Goal: Task Accomplishment & Management: Manage account settings

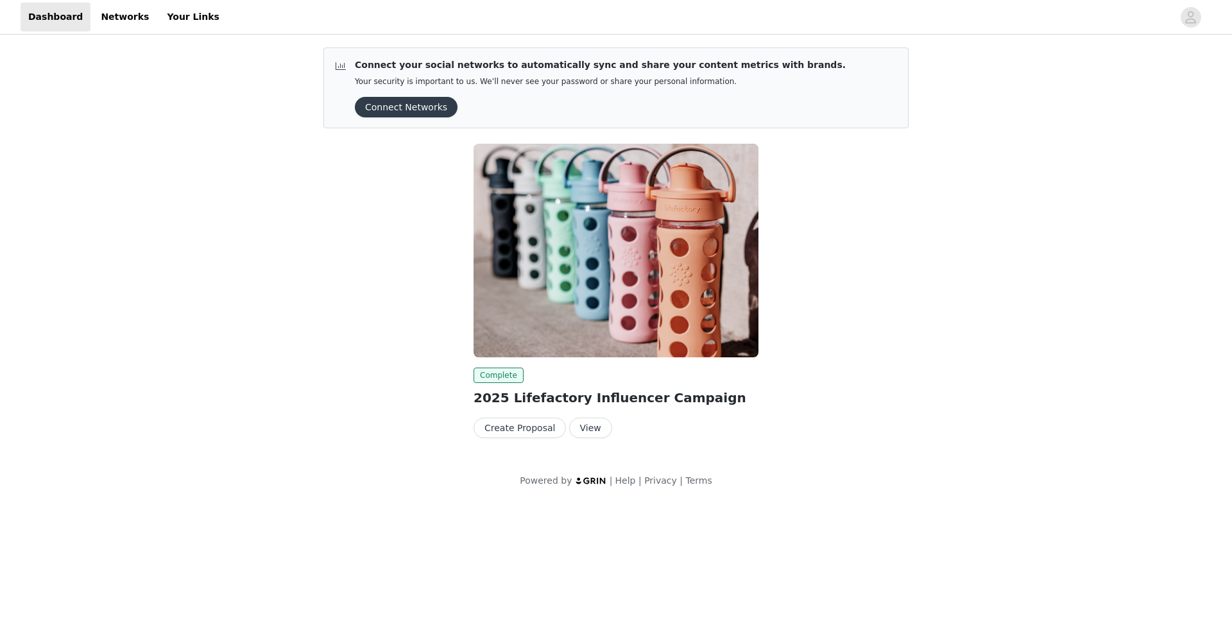
click at [593, 418] on button "View" at bounding box center [590, 428] width 43 height 21
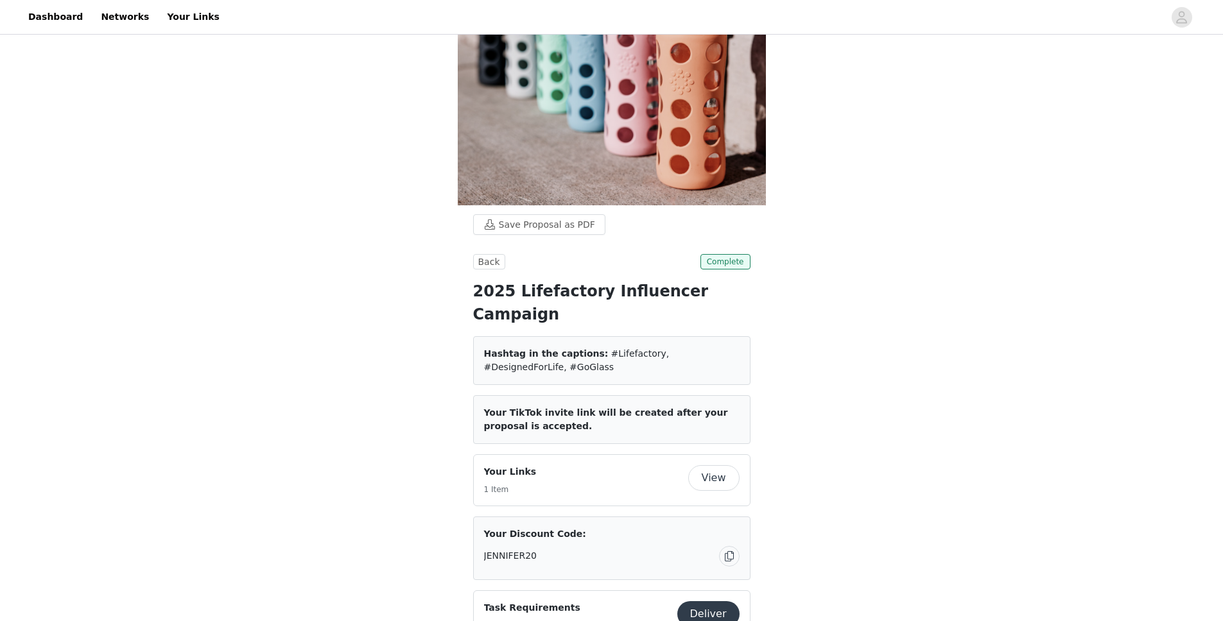
scroll to position [201, 0]
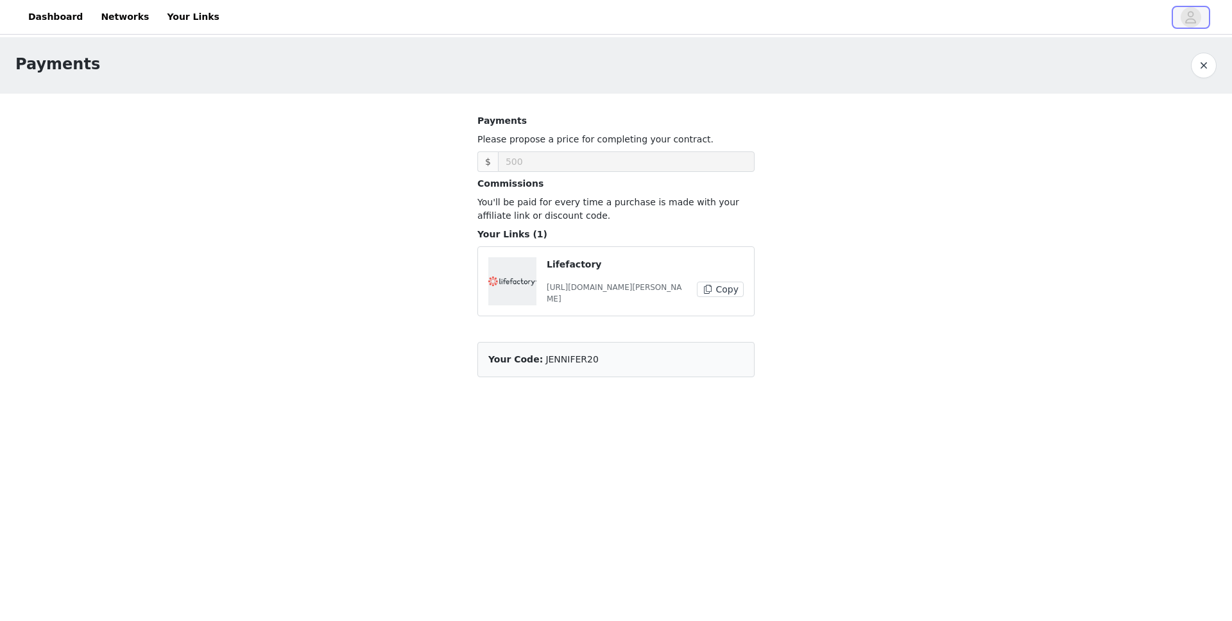
click at [1189, 16] on icon "avatar" at bounding box center [1191, 17] width 12 height 21
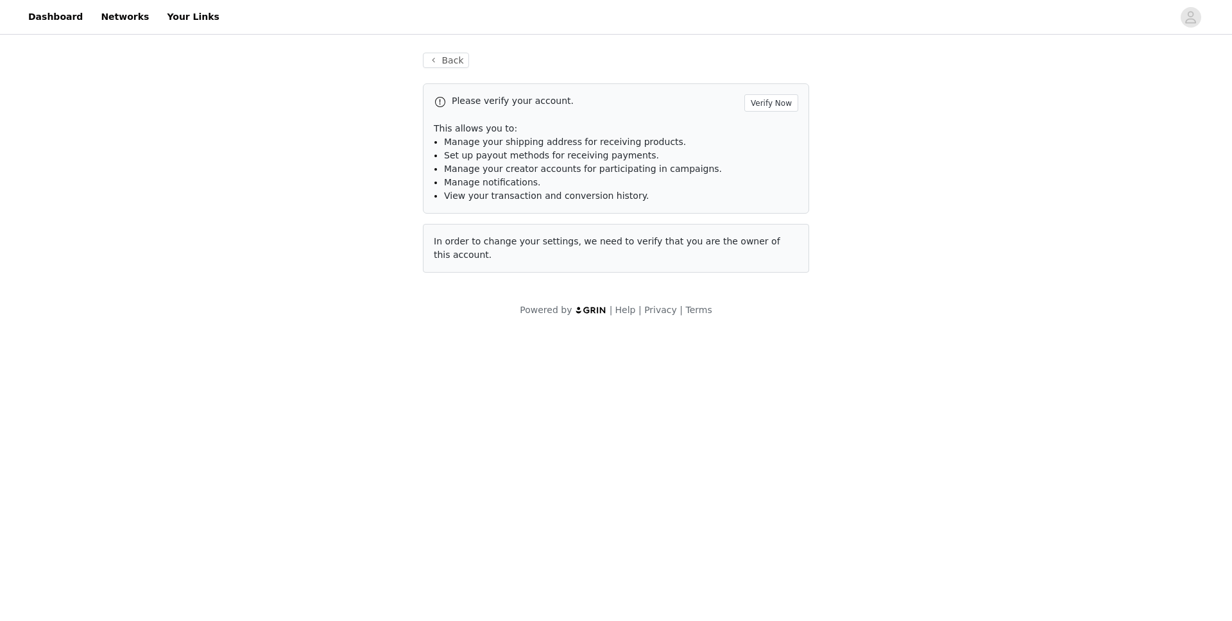
click at [784, 91] on div "Please verify your account. Verify Now This allows you to: Manage your shipping…" at bounding box center [616, 148] width 386 height 130
click at [781, 105] on button "Verify Now" at bounding box center [772, 102] width 54 height 17
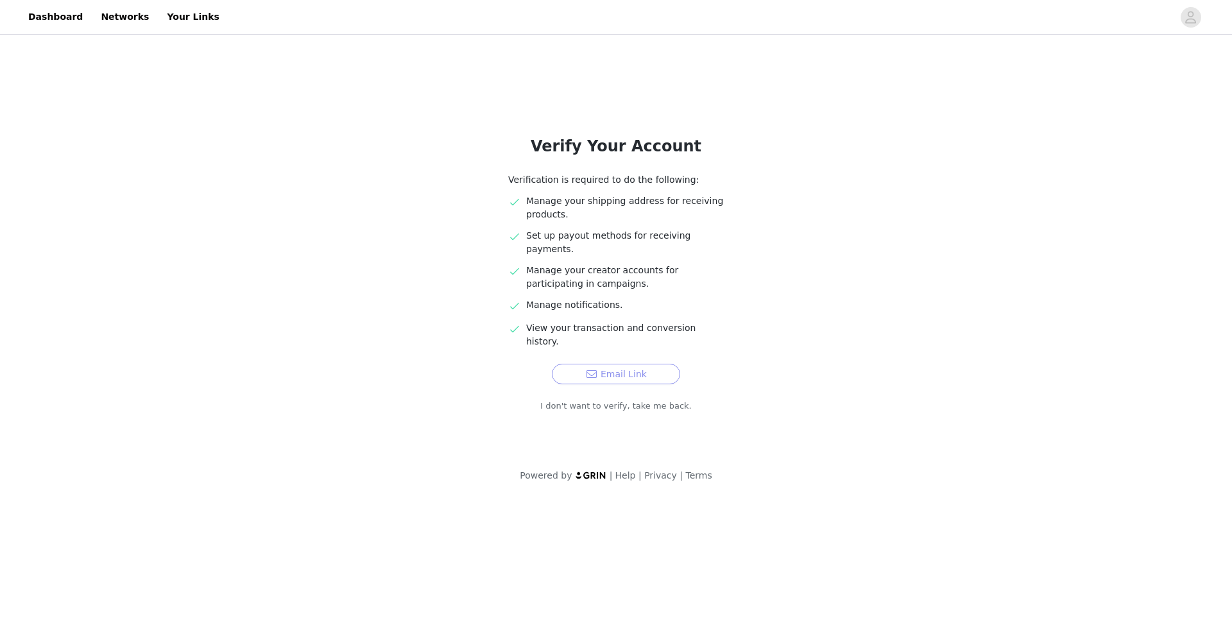
click at [619, 364] on button "Email Link" at bounding box center [616, 374] width 128 height 21
